Goal: Find specific page/section: Locate a particular part of the current website

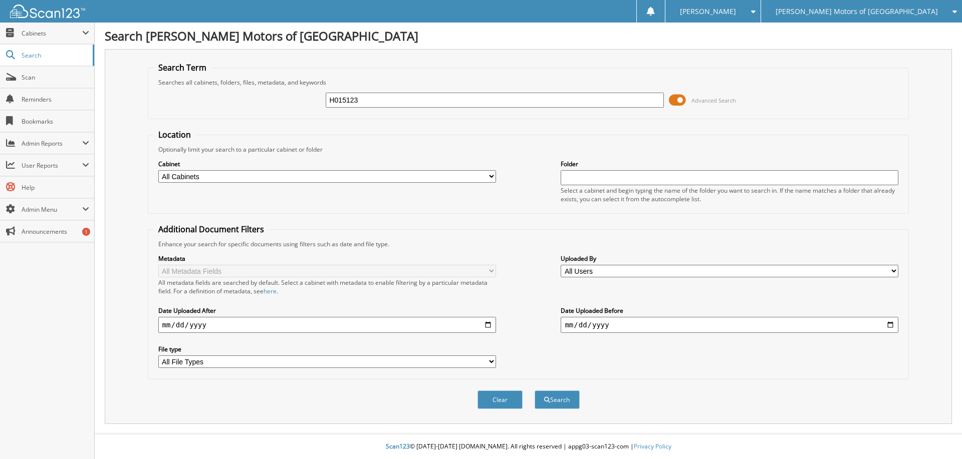
type input "H015123"
click at [534, 391] on button "Search" at bounding box center [556, 400] width 45 height 19
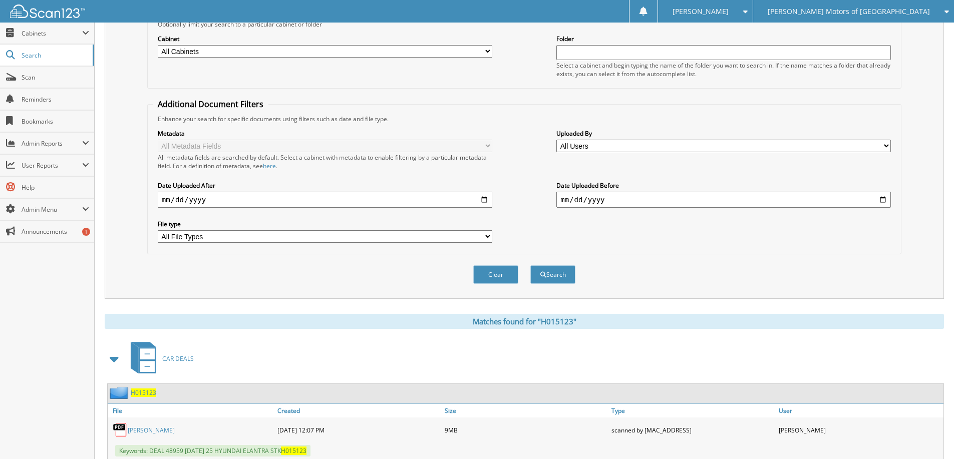
scroll to position [198, 0]
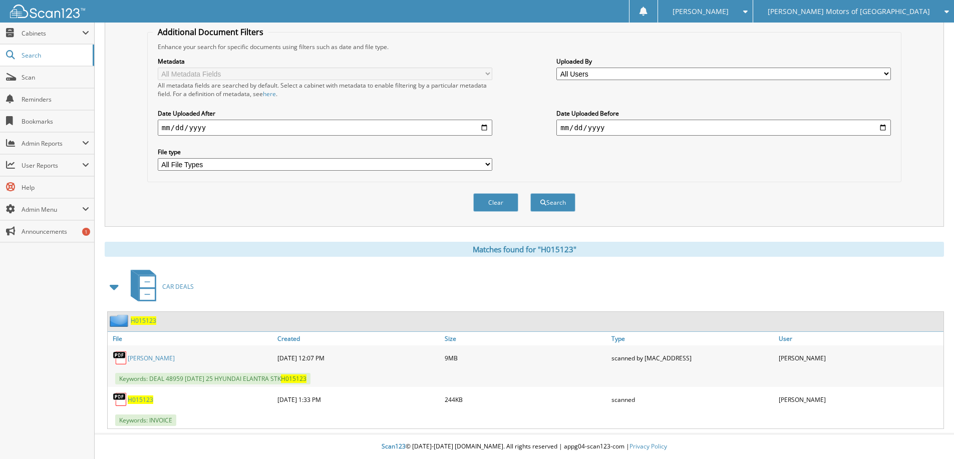
click at [144, 319] on span "H015123" at bounding box center [144, 321] width 26 height 9
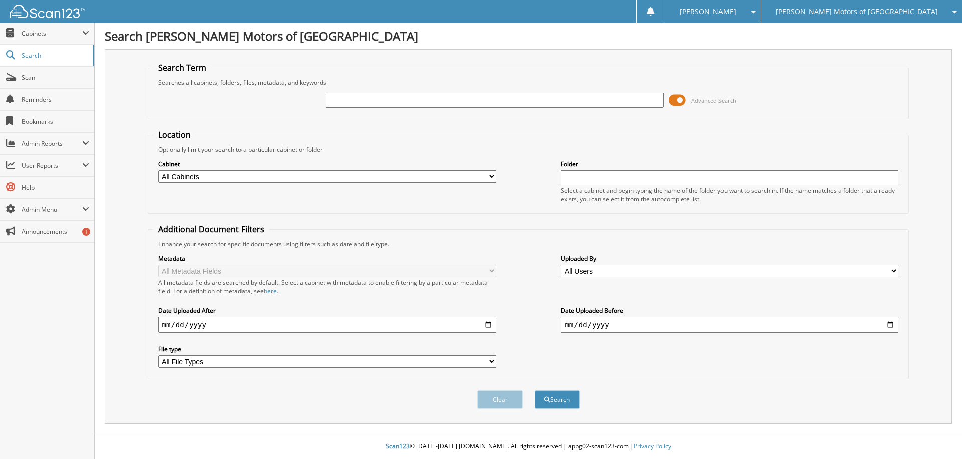
paste input "561975"
type input "561975"
click at [534, 391] on button "Search" at bounding box center [556, 400] width 45 height 19
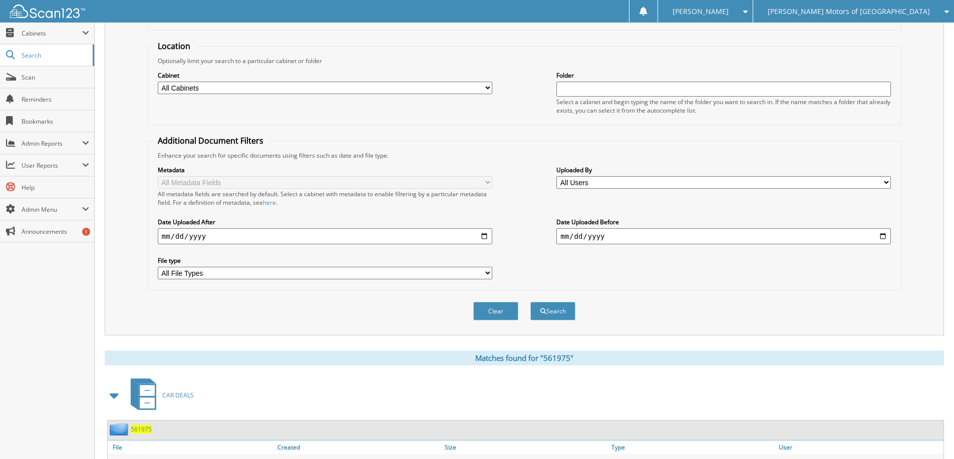
scroll to position [198, 0]
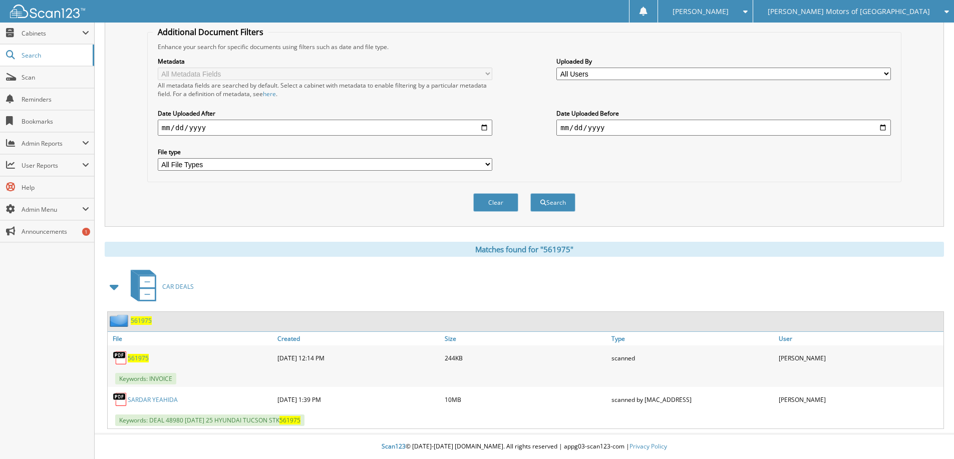
click at [144, 319] on span "561975" at bounding box center [141, 321] width 21 height 9
